Goal: Task Accomplishment & Management: Manage account settings

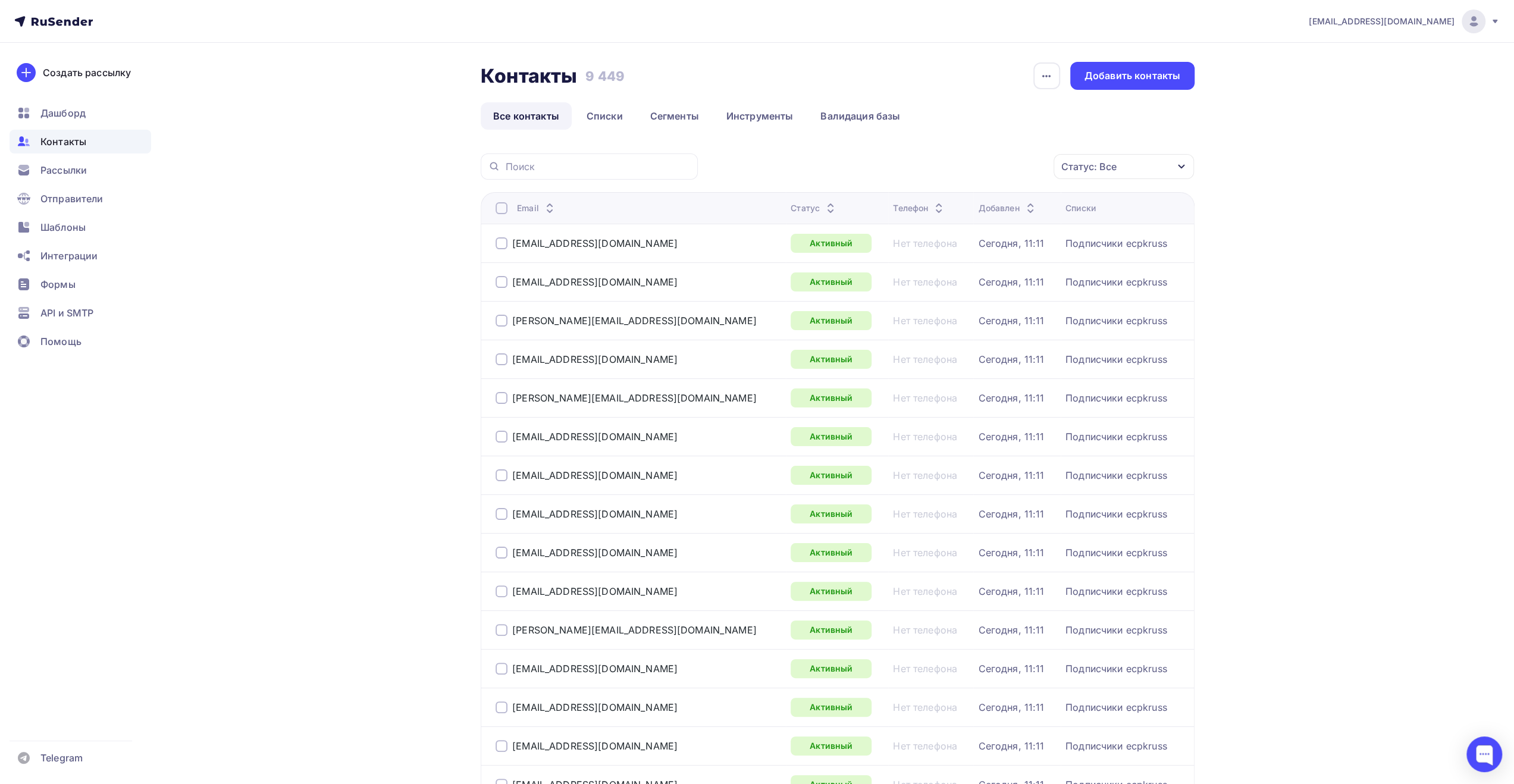
click at [1494, 20] on icon at bounding box center [1495, 21] width 5 height 4
click at [1336, 109] on span "Выйти" at bounding box center [1336, 109] width 31 height 15
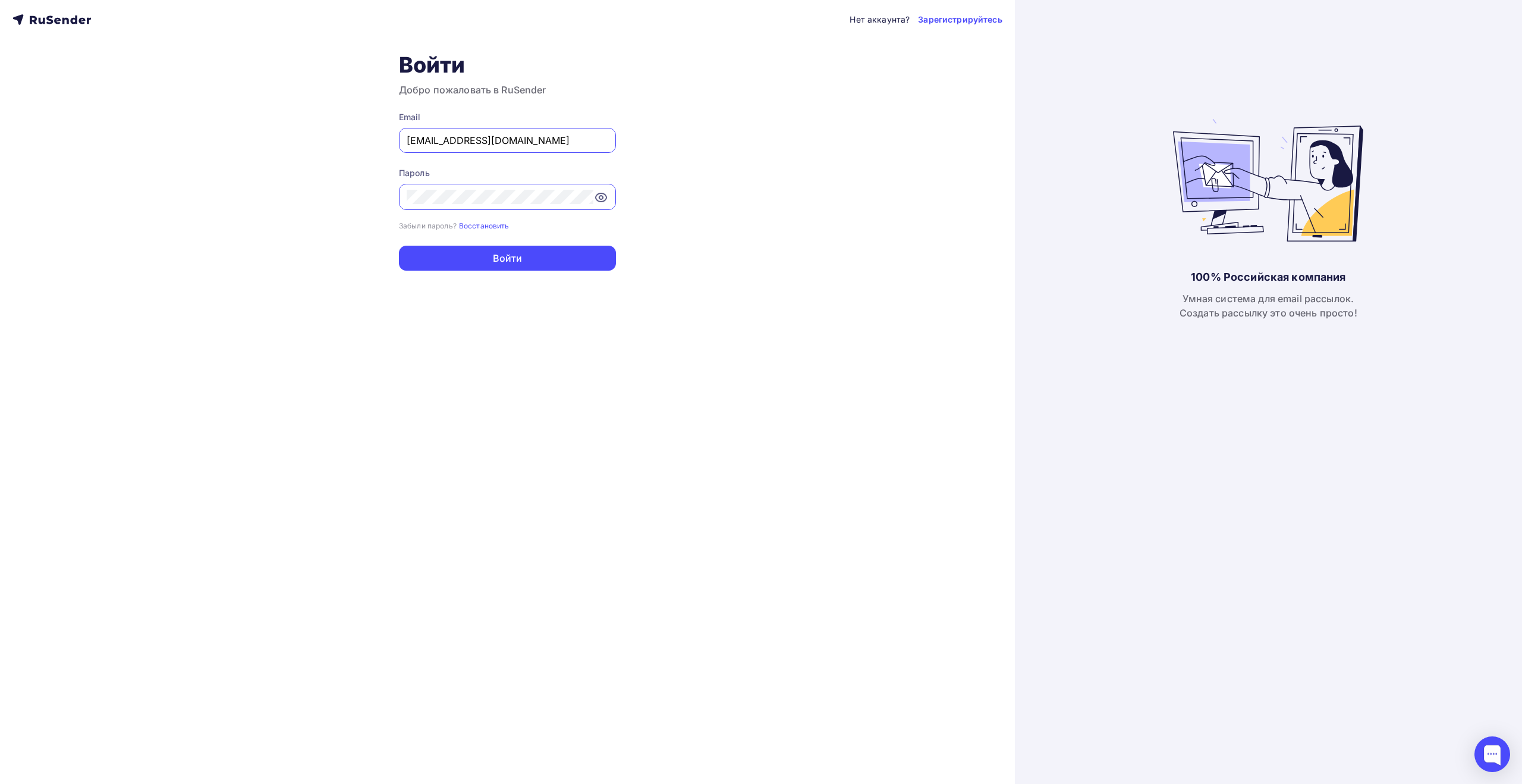
click at [540, 140] on input "[EMAIL_ADDRESS][DOMAIN_NAME]" at bounding box center [508, 140] width 202 height 15
type input "[EMAIL_ADDRESS][DOMAIN_NAME]"
click at [539, 256] on button "Войти" at bounding box center [507, 258] width 217 height 25
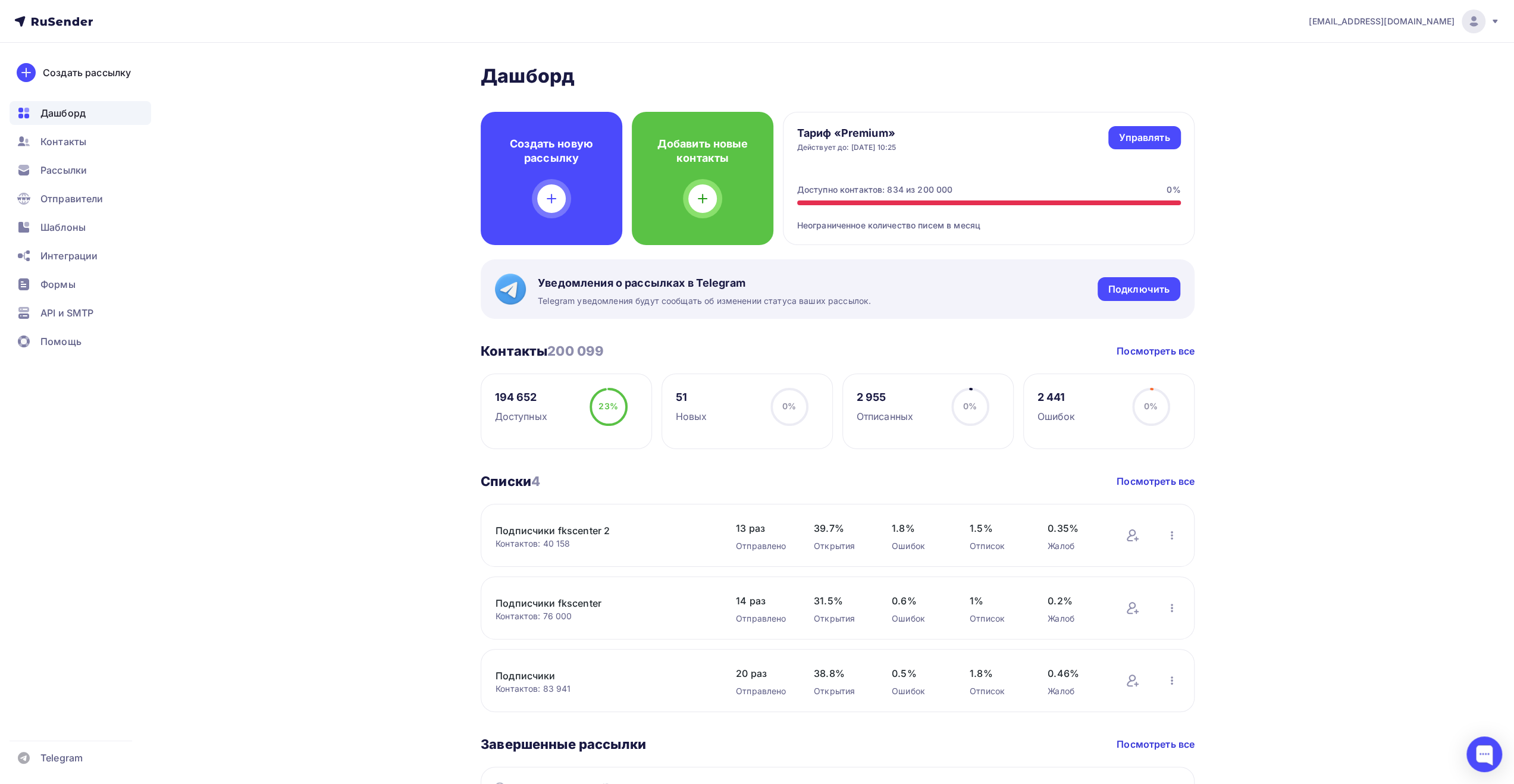
click at [72, 178] on div "Рассылки" at bounding box center [80, 170] width 142 height 24
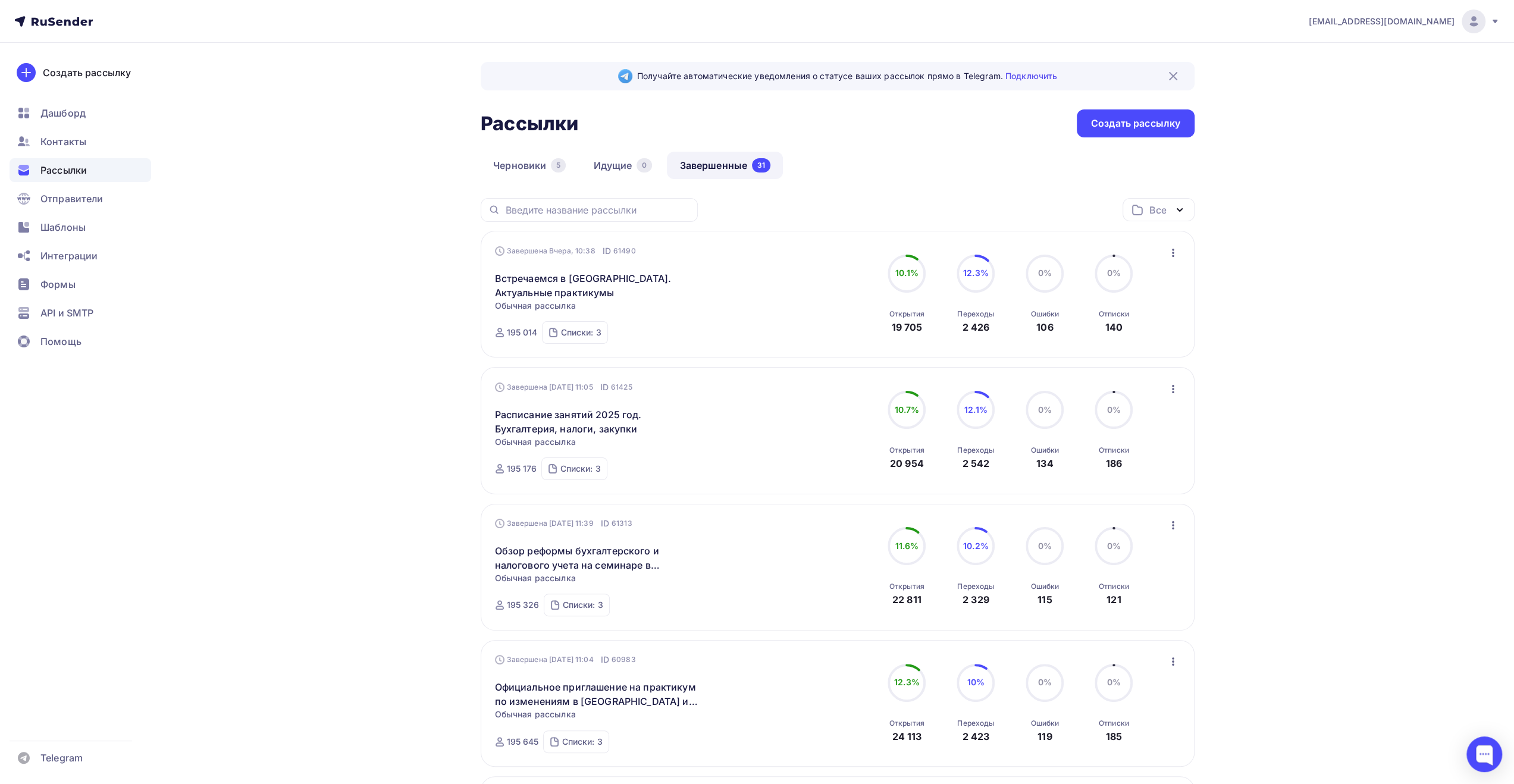
click at [1099, 28] on nav "[EMAIL_ADDRESS][DOMAIN_NAME] Аккаунт Тарифы Выйти Создать рассылку [GEOGRAPHIC_…" at bounding box center [757, 21] width 1514 height 43
